Goal: Ask a question

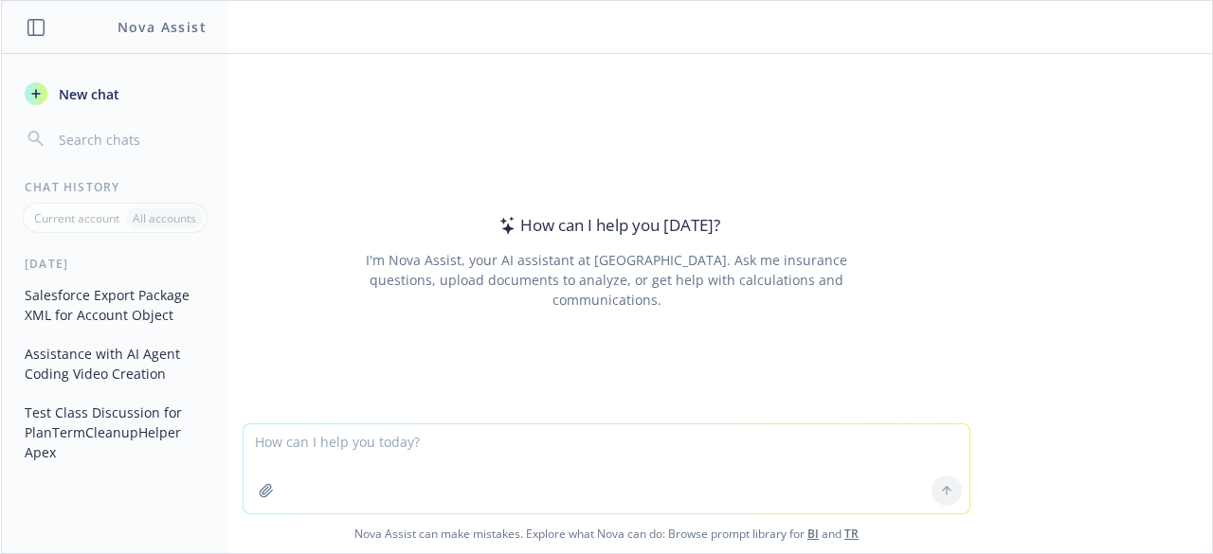
click at [751, 209] on div "How can I help you [DATE]? I'm Nova Assist, your AI assistant at Newfront. Ask …" at bounding box center [607, 261] width 728 height 233
click at [810, 537] on link "BI" at bounding box center [812, 534] width 11 height 16
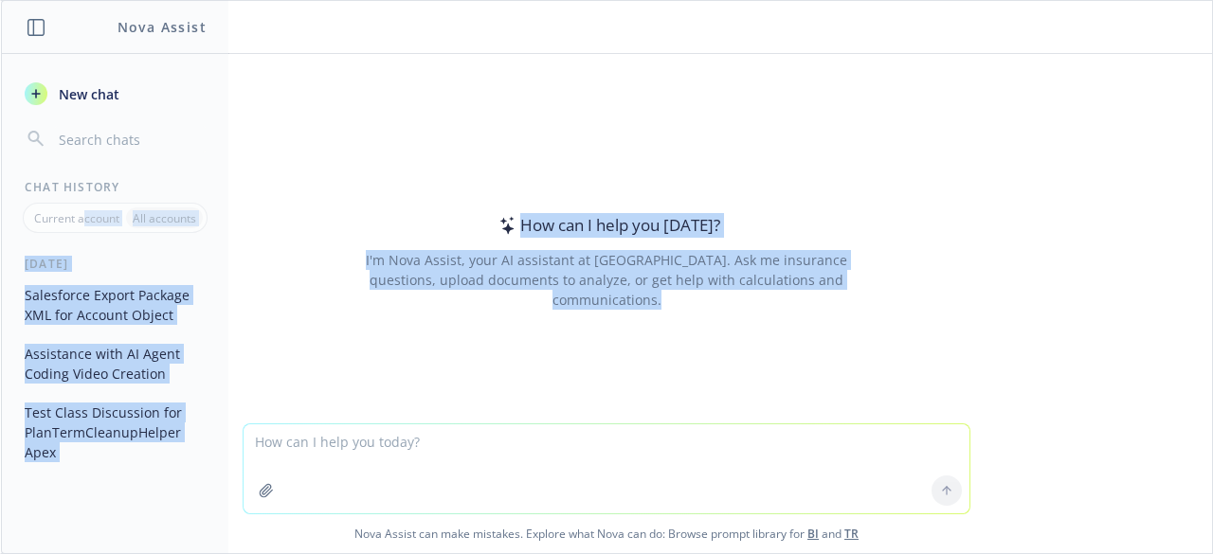
drag, startPoint x: 85, startPoint y: 218, endPoint x: 350, endPoint y: 455, distance: 355.0
click at [350, 455] on div "Nova Assist New chat Chat History Current account All accounts [DATE] Salesforc…" at bounding box center [606, 277] width 1213 height 554
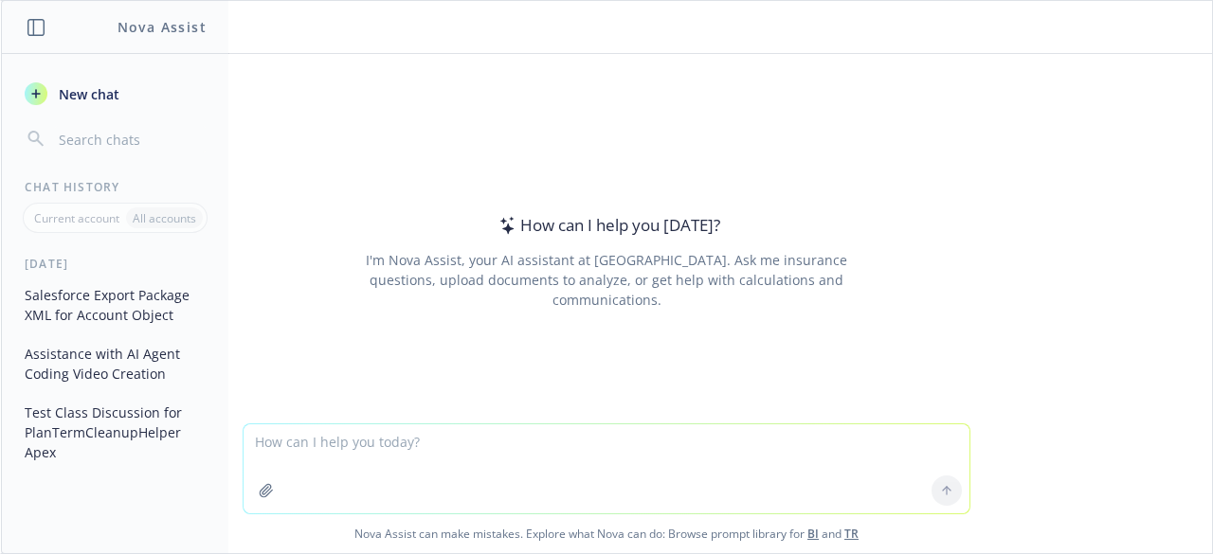
click at [350, 455] on textarea at bounding box center [607, 469] width 726 height 89
click at [358, 443] on textarea at bounding box center [607, 469] width 726 height 89
click at [358, 443] on textarea "can i" at bounding box center [607, 469] width 726 height 89
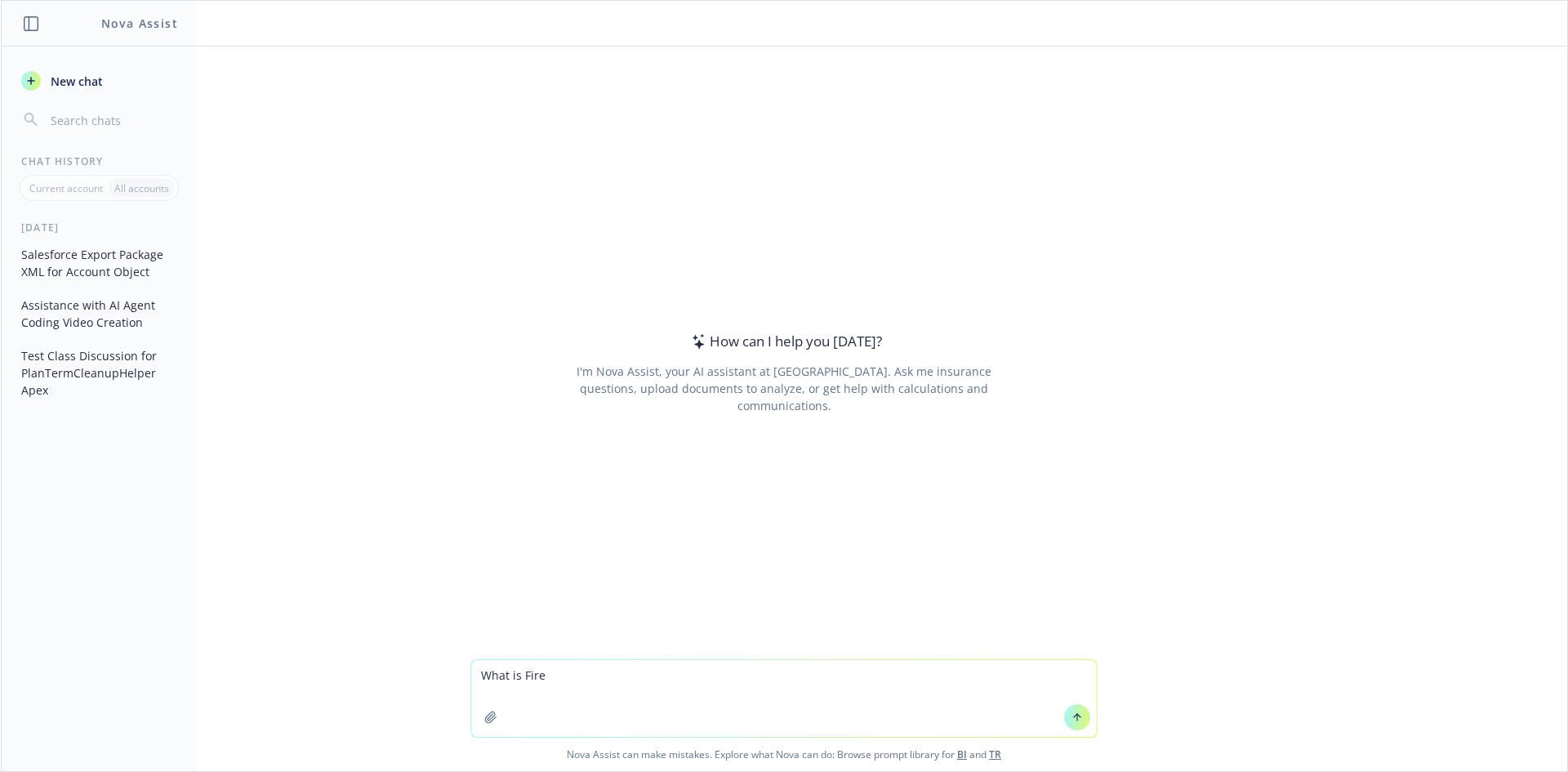
type textarea "What is Fire"
